Goal: Task Accomplishment & Management: Manage account settings

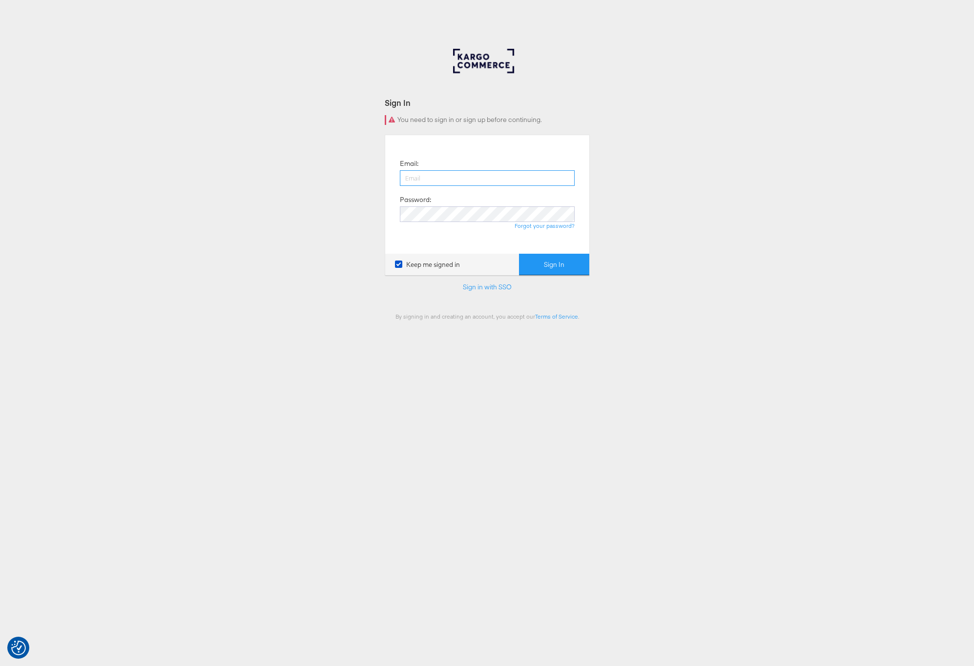
type input "[PERSON_NAME][EMAIL_ADDRESS][PERSON_NAME][DOMAIN_NAME]"
click at [745, 267] on div "Sign In You need to sign in or sign up before continuing. Email: [PERSON_NAME][…" at bounding box center [487, 293] width 974 height 488
click at [556, 258] on button "Sign In" at bounding box center [554, 265] width 70 height 22
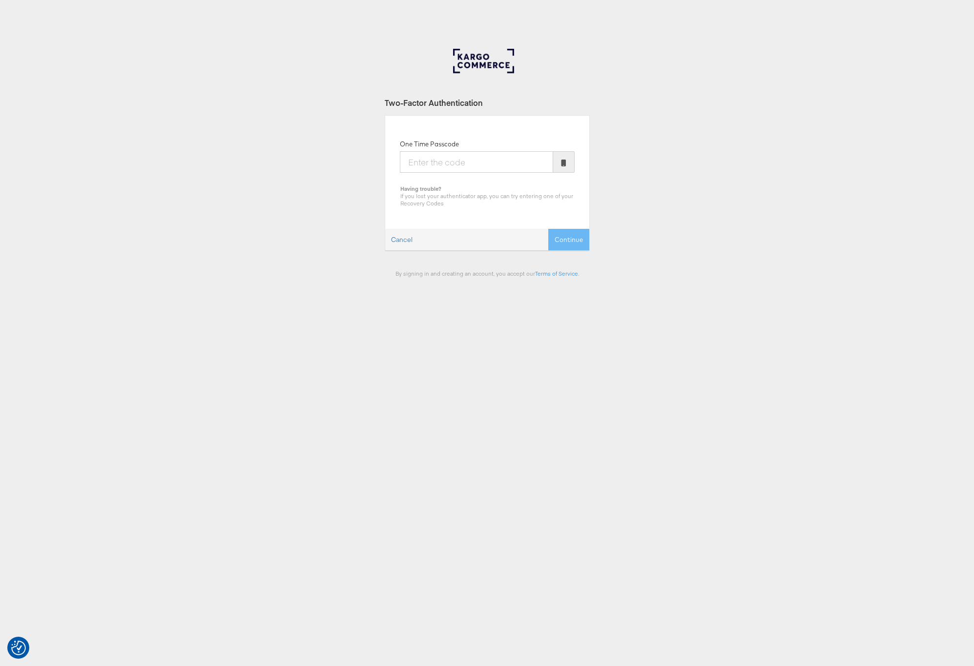
click at [463, 168] on input "One Time Passcode" at bounding box center [476, 161] width 153 height 21
click at [489, 158] on input "One Time Passcode" at bounding box center [476, 161] width 153 height 21
type input "688351"
click at [561, 164] on icon at bounding box center [563, 163] width 5 height 7
click at [572, 237] on button "Continue" at bounding box center [568, 240] width 41 height 22
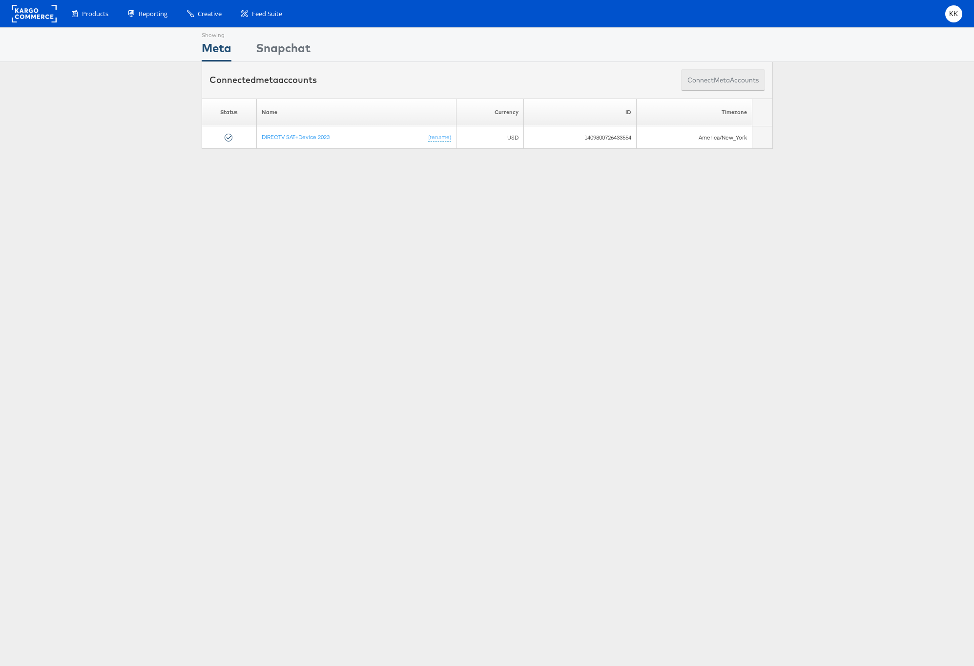
click at [686, 82] on button "Connect meta Accounts" at bounding box center [723, 80] width 84 height 22
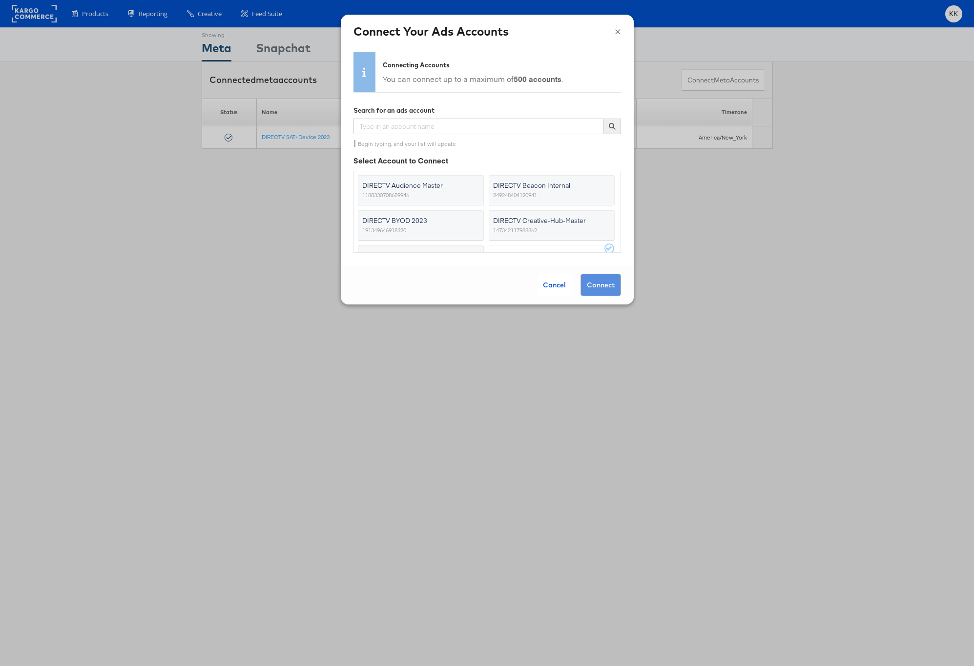
click at [456, 260] on div "Connecting Accounts You can connect up to a maximum of 500 accounts . Search fo…" at bounding box center [487, 157] width 293 height 218
click at [447, 219] on span "DIRECTV Existing customer 2023" at bounding box center [414, 224] width 105 height 10
click at [0, 0] on input "DIRECTV Existing customer 2023 756177942963494" at bounding box center [0, 0] width 0 height 0
click at [600, 287] on button "Connect" at bounding box center [600, 285] width 41 height 22
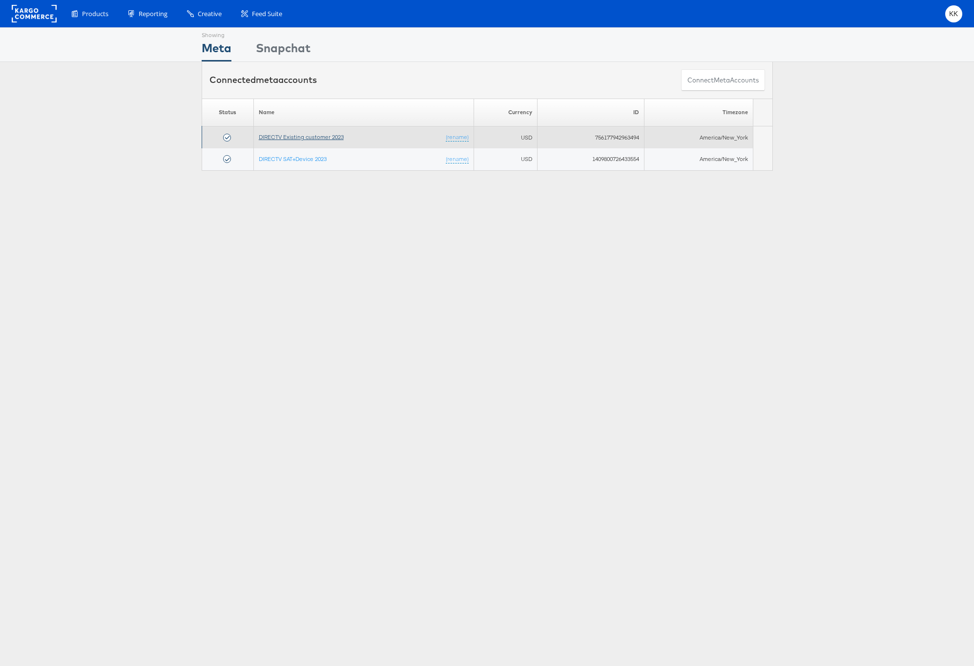
click at [283, 138] on link "DIRECTV Existing customer 2023" at bounding box center [301, 136] width 85 height 7
click at [286, 142] on td "DIRECTV Existing customer 2023 (rename)" at bounding box center [363, 137] width 220 height 22
click at [289, 138] on link "DIRECTV Existing customer 2023" at bounding box center [301, 136] width 85 height 7
